Goal: Transaction & Acquisition: Purchase product/service

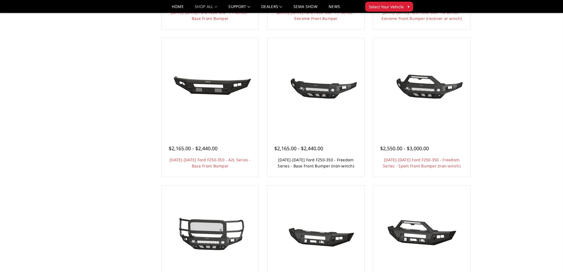
scroll to position [166, 0]
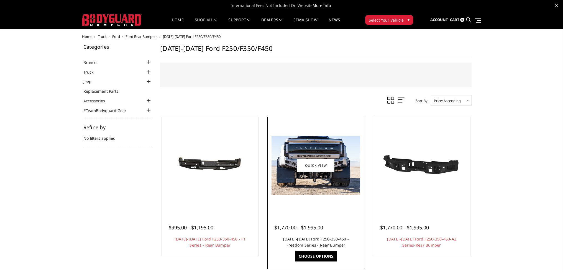
drag, startPoint x: 320, startPoint y: 240, endPoint x: 303, endPoint y: 238, distance: 17.0
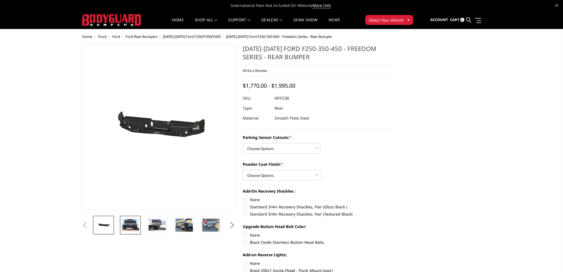
click at [133, 234] on link at bounding box center [130, 225] width 21 height 19
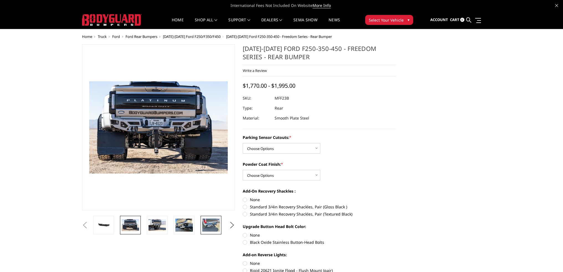
click at [203, 229] on img at bounding box center [210, 225] width 17 height 13
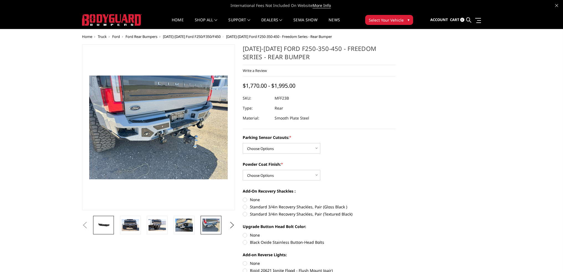
click at [106, 227] on img at bounding box center [103, 225] width 17 height 8
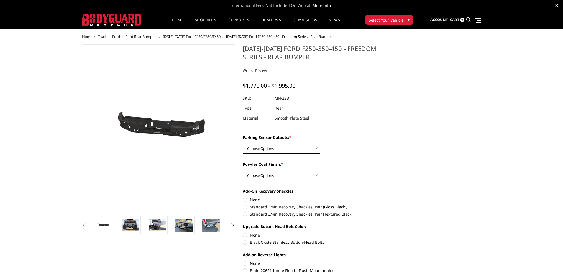
click at [303, 146] on select "Choose Options No - Without Parking Sensor Cutouts Yes - With Parking Sensor Cu…" at bounding box center [282, 148] width 78 height 11
select select "2559"
click at [243, 143] on select "Choose Options No - Without Parking Sensor Cutouts Yes - With Parking Sensor Cu…" at bounding box center [282, 148] width 78 height 11
click at [383, 145] on div "Parking Sensor Cutouts: * Choose Options No - Without Parking Sensor Cutouts Ye…" at bounding box center [319, 144] width 153 height 19
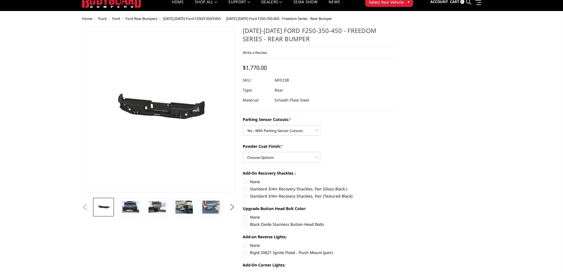
scroll to position [28, 0]
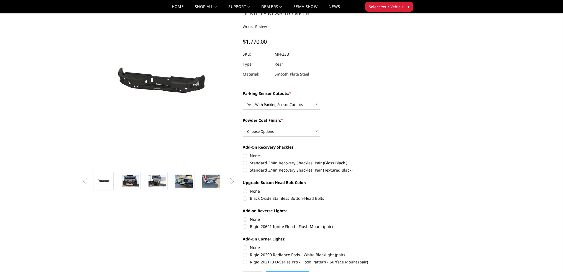
click at [313, 134] on select "Choose Options Bare Metal Textured Black Powder Coat" at bounding box center [282, 131] width 78 height 11
click at [243, 126] on select "Choose Options Bare Metal Textured Black Powder Coat" at bounding box center [282, 131] width 78 height 11
drag, startPoint x: 313, startPoint y: 127, endPoint x: 311, endPoint y: 136, distance: 9.4
click at [313, 127] on select "Choose Options Bare Metal Textured Black Powder Coat" at bounding box center [282, 131] width 78 height 11
click at [243, 126] on select "Choose Options Bare Metal Textured Black Powder Coat" at bounding box center [282, 131] width 78 height 11
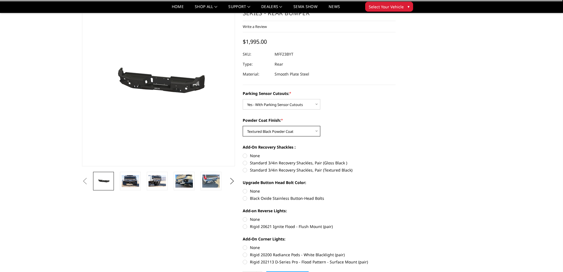
click at [301, 135] on select "Choose Options Bare Metal Textured Black Powder Coat" at bounding box center [282, 131] width 78 height 11
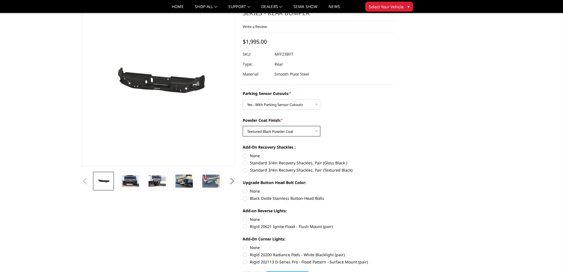
select select "2560"
click at [243, 126] on select "Choose Options Bare Metal Textured Black Powder Coat" at bounding box center [282, 131] width 78 height 11
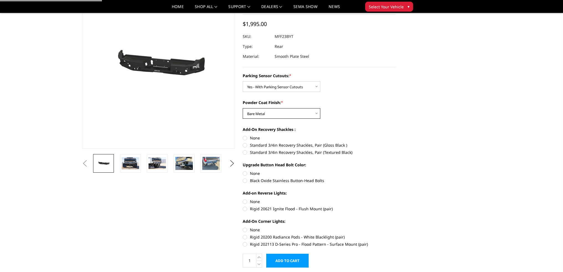
scroll to position [55, 0]
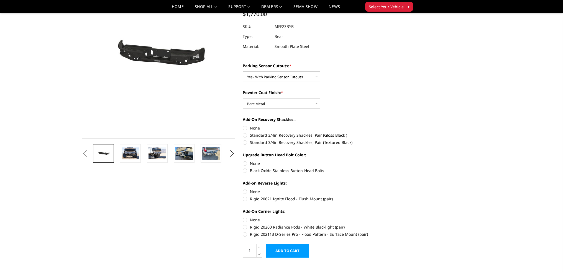
click at [247, 128] on label "None" at bounding box center [319, 128] width 153 height 6
click at [243, 126] on input "None" at bounding box center [243, 125] width 0 height 0
radio input "true"
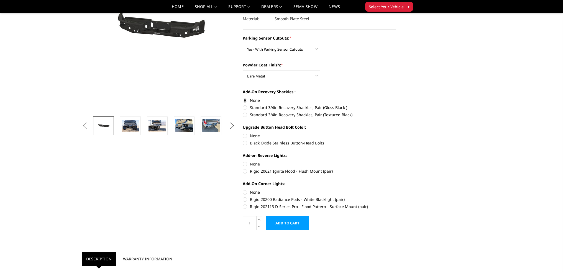
click at [246, 143] on label "Black Oxide Stainless Button-Head Bolts" at bounding box center [319, 143] width 153 height 6
click at [396, 133] on input "Black Oxide Stainless Button-Head Bolts" at bounding box center [396, 133] width 0 height 0
radio input "true"
click at [247, 171] on label "Rigid 20621 Ignite Flood - Flush Mount (pair)" at bounding box center [319, 171] width 153 height 6
click at [396, 162] on input "Rigid 20621 Ignite Flood - Flush Mount (pair)" at bounding box center [396, 161] width 0 height 0
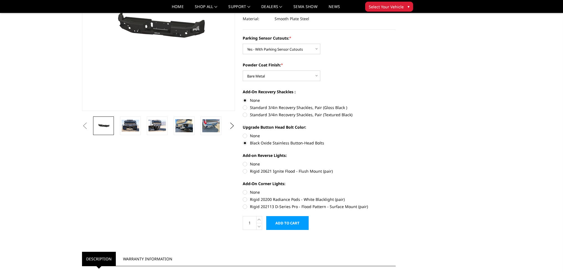
radio input "true"
click at [244, 207] on label "Rigid 202113 D-Series Pro - Flood Pattern - Surface Mount (pair)" at bounding box center [319, 207] width 153 height 6
click at [396, 197] on input "Rigid 202113 D-Series Pro - Flood Pattern - Surface Mount (pair)" at bounding box center [396, 197] width 0 height 0
radio input "true"
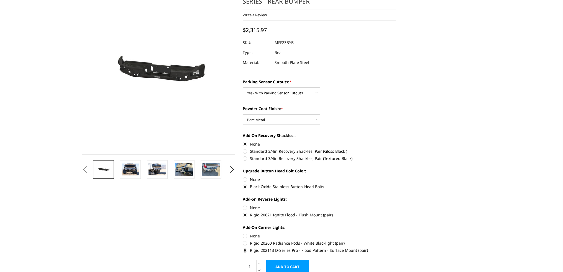
scroll to position [0, 0]
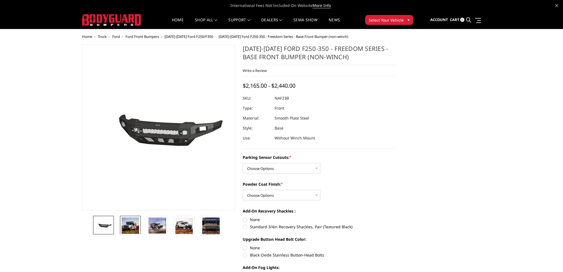
click at [134, 233] on img at bounding box center [130, 226] width 17 height 16
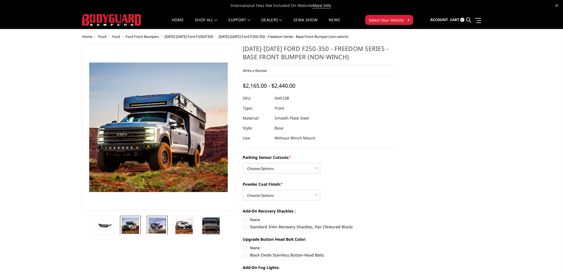
click at [148, 229] on link at bounding box center [157, 225] width 21 height 19
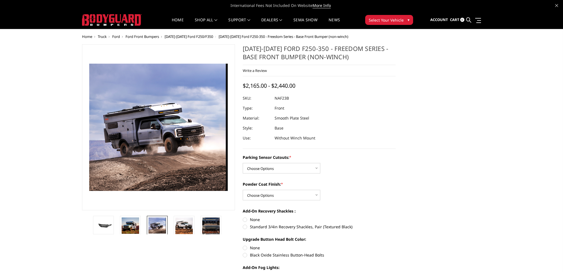
click at [172, 229] on li at bounding box center [185, 225] width 27 height 19
click at [208, 228] on img at bounding box center [210, 230] width 17 height 24
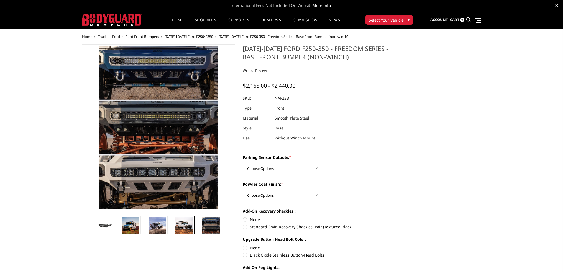
click at [179, 228] on img at bounding box center [183, 226] width 17 height 17
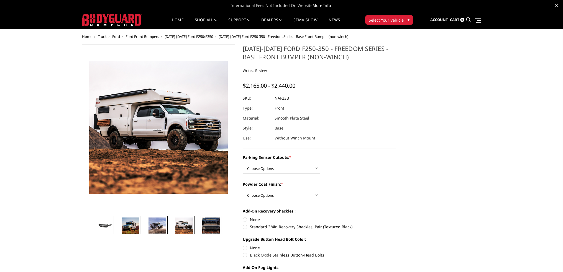
click at [164, 228] on img at bounding box center [157, 226] width 17 height 16
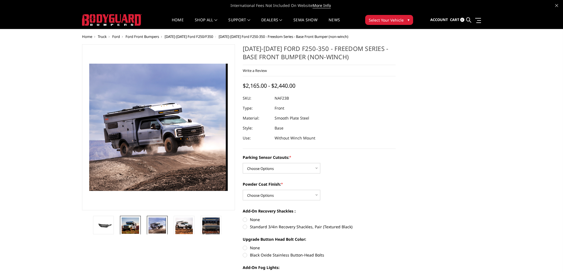
click at [134, 228] on img at bounding box center [130, 226] width 17 height 16
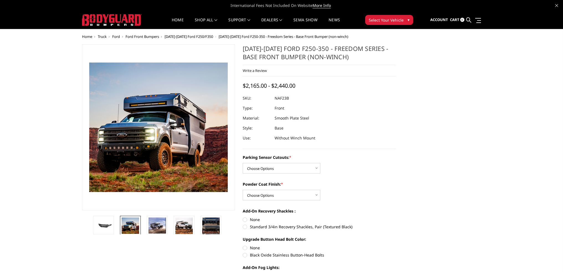
click at [300, 163] on div "Parking Sensor Cutouts: * Choose Options No - Without Parking Sensor Cutouts Ye…" at bounding box center [319, 164] width 153 height 19
click at [303, 170] on select "Choose Options No - Without Parking Sensor Cutouts Yes - With Parking Sensor Cu…" at bounding box center [282, 168] width 78 height 11
select select "2563"
click at [243, 163] on select "Choose Options No - Without Parking Sensor Cutouts Yes - With Parking Sensor Cu…" at bounding box center [282, 168] width 78 height 11
click at [301, 198] on select "Choose Options Bare Metal Textured Black Powder Coat" at bounding box center [282, 195] width 78 height 11
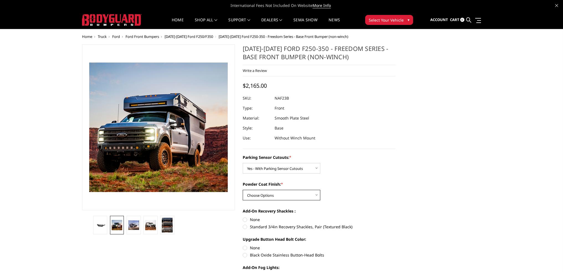
select select "2564"
click at [243, 190] on select "Choose Options Bare Metal Textured Black Powder Coat" at bounding box center [282, 195] width 78 height 11
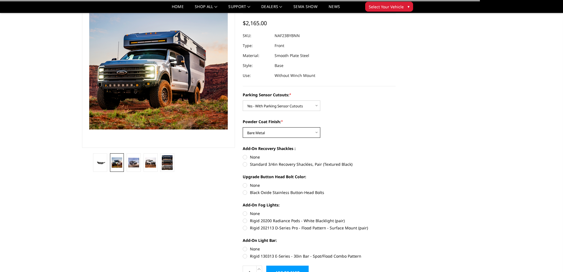
scroll to position [83, 0]
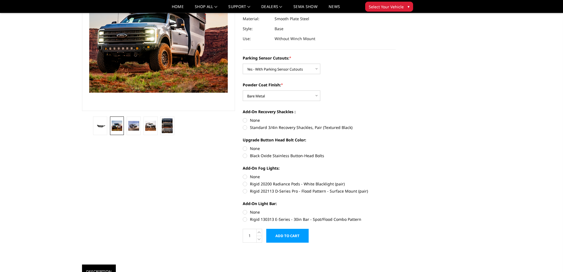
click at [245, 119] on label "None" at bounding box center [319, 121] width 153 height 6
click at [243, 118] on input "None" at bounding box center [243, 118] width 0 height 0
radio input "true"
click at [246, 156] on label "Black Oxide Stainless Button-Head Bolts" at bounding box center [319, 156] width 153 height 6
click at [396, 146] on input "Black Oxide Stainless Button-Head Bolts" at bounding box center [396, 146] width 0 height 0
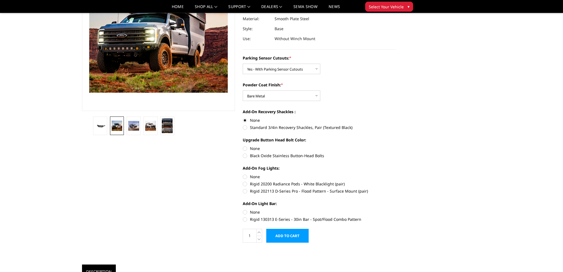
radio input "true"
click at [246, 192] on label "Rigid 202113 D-Series Pro - Flood Pattern - Surface Mount (pair)" at bounding box center [319, 191] width 153 height 6
click at [396, 182] on input "Rigid 202113 D-Series Pro - Flood Pattern - Surface Mount (pair)" at bounding box center [396, 181] width 0 height 0
radio input "true"
click at [245, 218] on label "Rigid 130313 E-Series - 30in Bar - Spot/Flood Combo Pattern" at bounding box center [319, 220] width 153 height 6
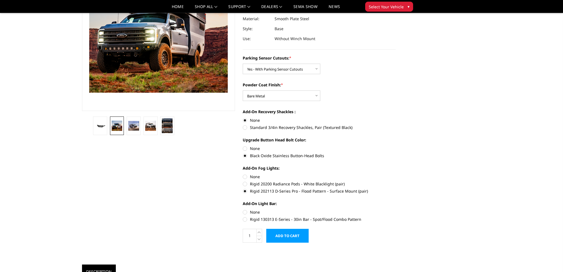
click at [396, 210] on input "Rigid 130313 E-Series - 30in Bar - Spot/Flood Combo Pattern" at bounding box center [396, 210] width 0 height 0
radio input "true"
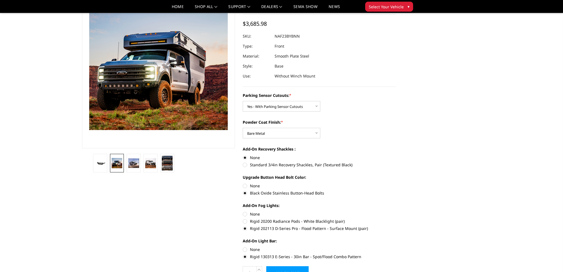
scroll to position [55, 0]
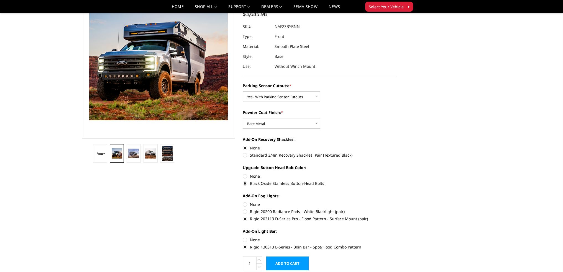
click at [246, 240] on label "None" at bounding box center [319, 240] width 153 height 6
click at [243, 237] on input "None" at bounding box center [243, 237] width 0 height 0
radio input "true"
click at [246, 246] on label "Rigid 130313 E-Series - 30in Bar - Spot/Flood Combo Pattern" at bounding box center [319, 247] width 153 height 6
click at [396, 237] on input "Rigid 130313 E-Series - 30in Bar - Spot/Flood Combo Pattern" at bounding box center [396, 237] width 0 height 0
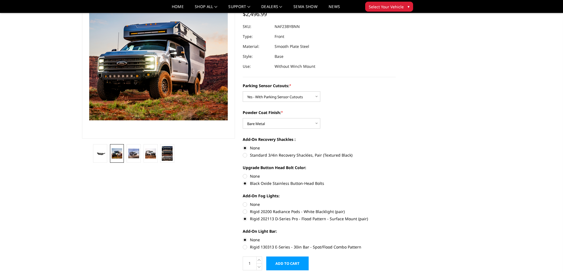
radio input "true"
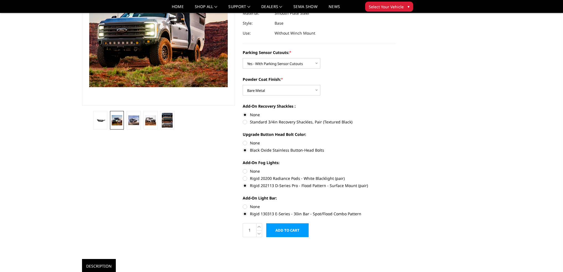
scroll to position [0, 0]
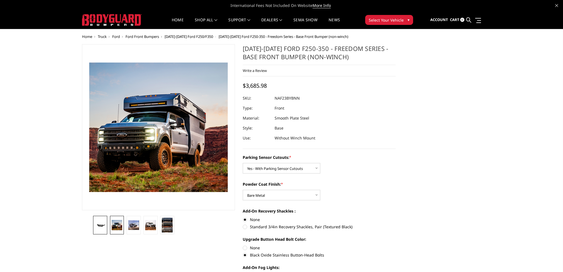
click at [104, 225] on img at bounding box center [100, 225] width 11 height 5
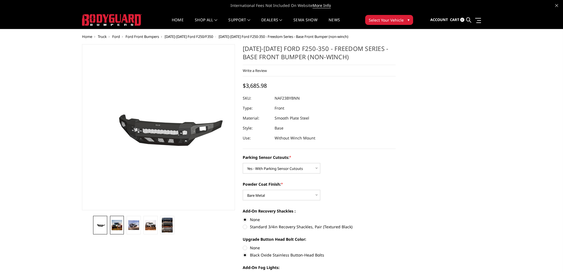
click at [122, 224] on img at bounding box center [117, 225] width 11 height 10
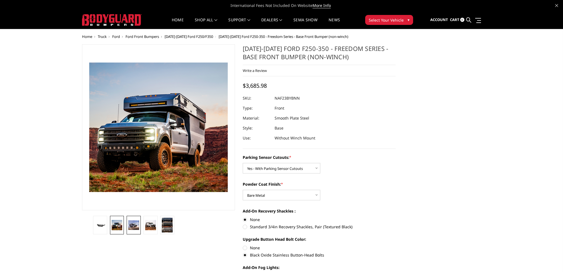
click at [134, 228] on img at bounding box center [133, 226] width 11 height 10
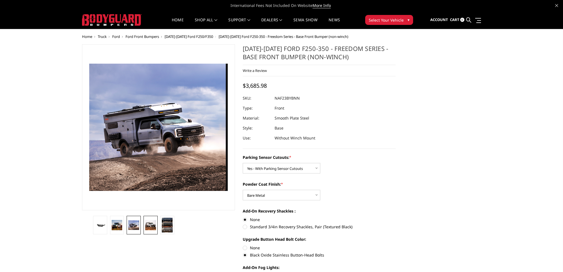
click at [146, 227] on img at bounding box center [150, 225] width 11 height 10
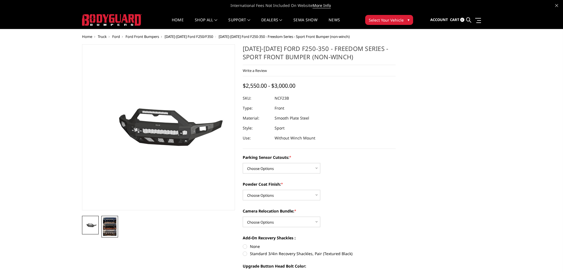
click at [112, 229] on img at bounding box center [109, 227] width 13 height 18
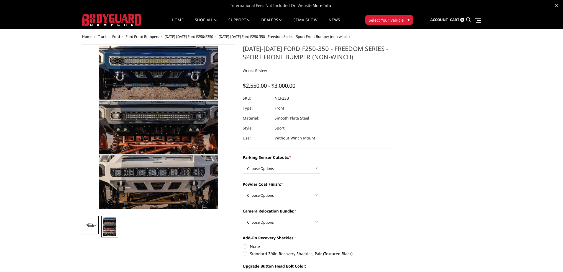
click at [95, 230] on link at bounding box center [90, 225] width 17 height 19
